Goal: Transaction & Acquisition: Purchase product/service

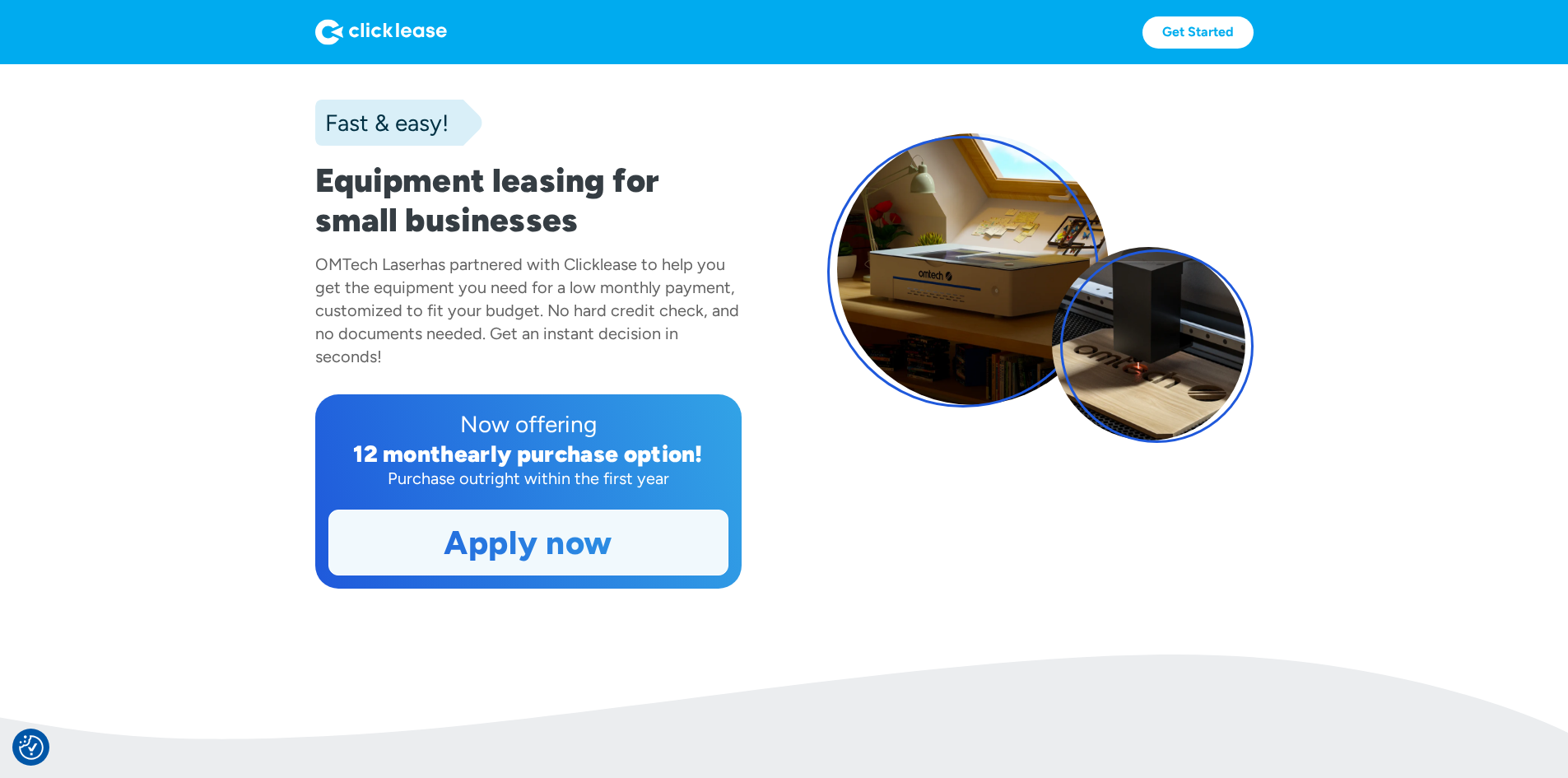
click at [442, 575] on link "Apply now" at bounding box center [528, 542] width 398 height 65
